Goal: Information Seeking & Learning: Learn about a topic

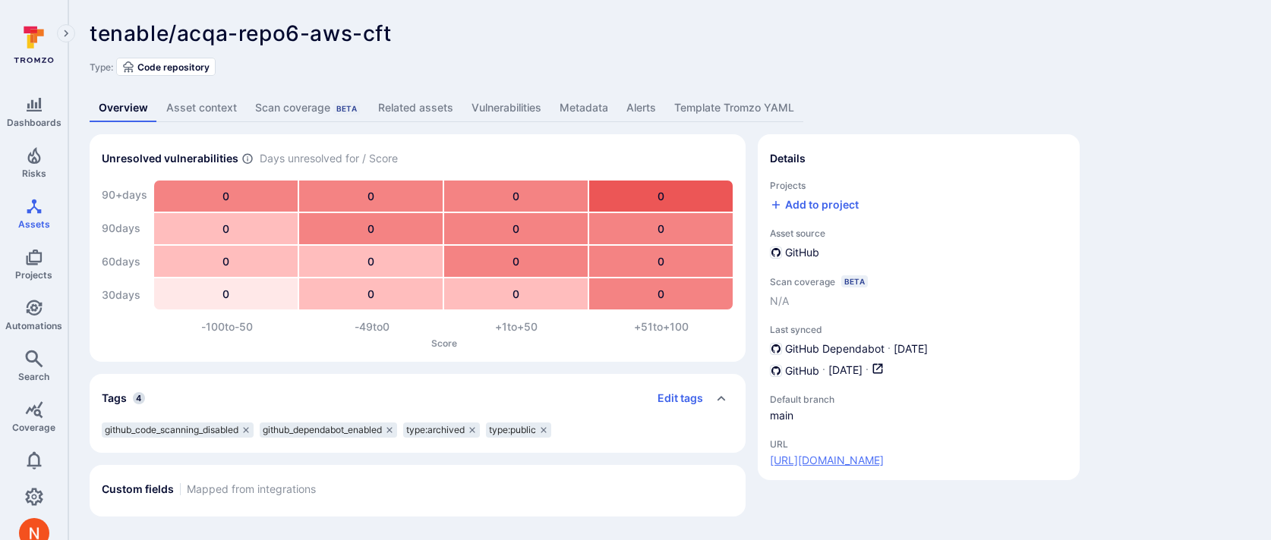
click at [868, 457] on link "[URL][DOMAIN_NAME]" at bounding box center [827, 460] width 114 height 15
click at [517, 102] on link "Vulnerabilities" at bounding box center [506, 108] width 88 height 28
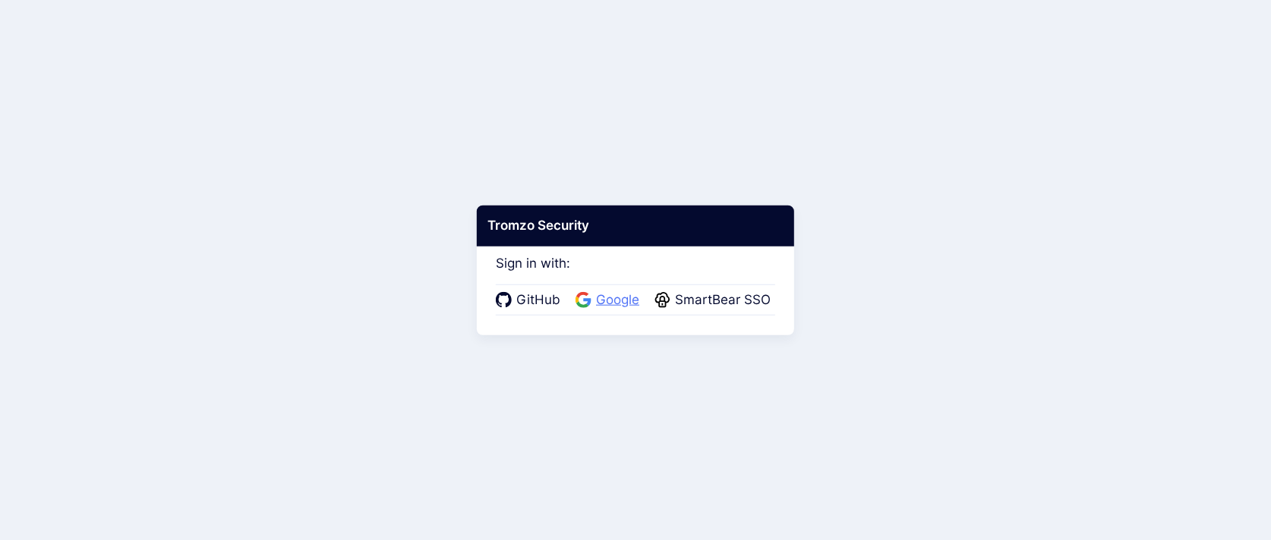
click at [613, 301] on span "Google" at bounding box center [617, 301] width 52 height 20
